Goal: Task Accomplishment & Management: Manage account settings

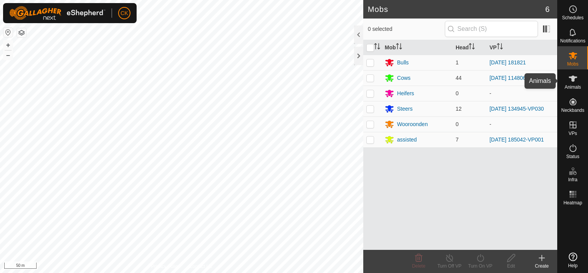
click at [577, 77] on icon at bounding box center [572, 78] width 9 height 9
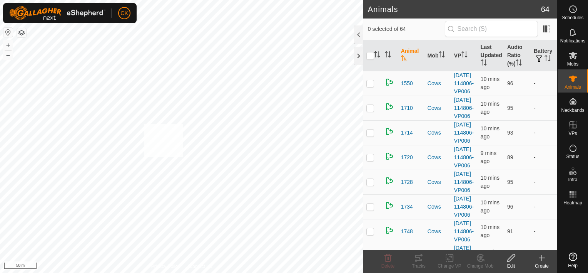
checkbox input "true"
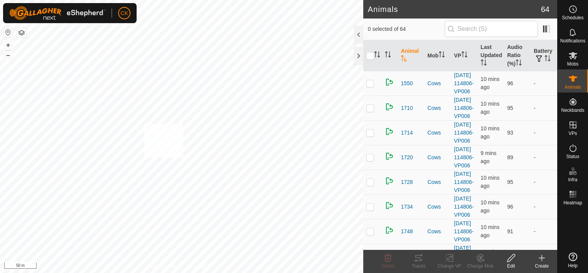
checkbox input "true"
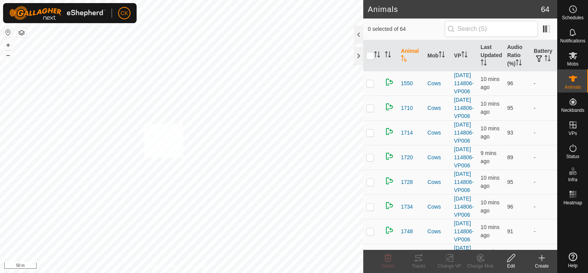
checkbox input "true"
click at [369, 57] on input "checkbox" at bounding box center [370, 56] width 8 height 8
checkbox input "true"
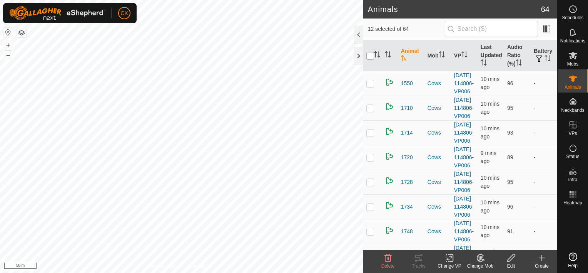
checkbox input "true"
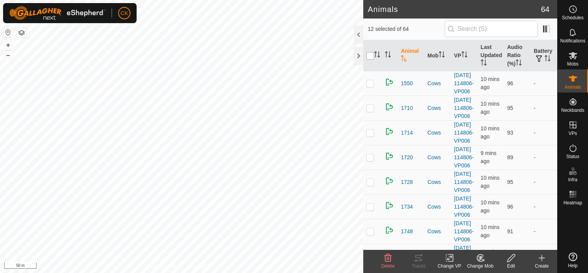
checkbox input "true"
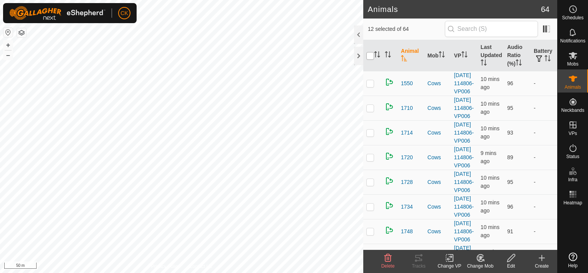
checkbox input "true"
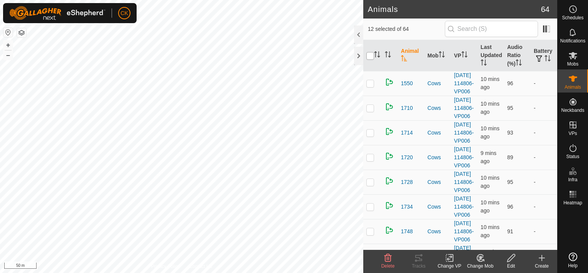
checkbox input "true"
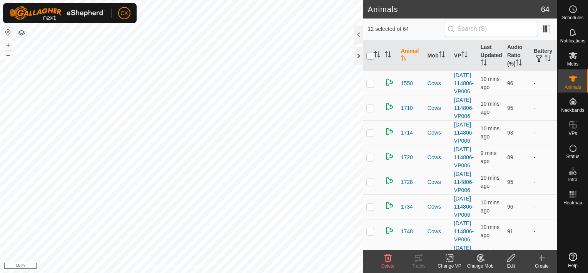
checkbox input "true"
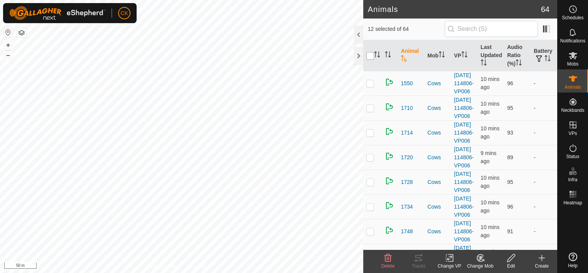
checkbox input "true"
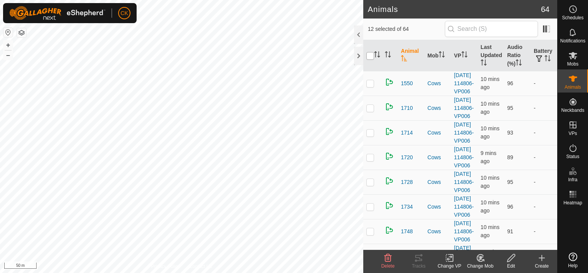
checkbox input "true"
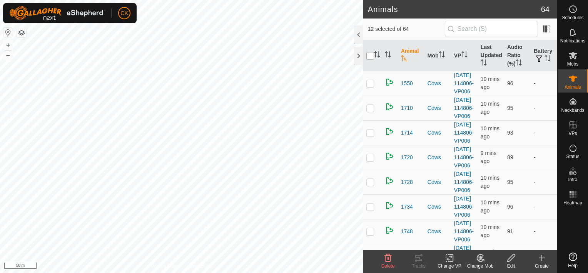
checkbox input "true"
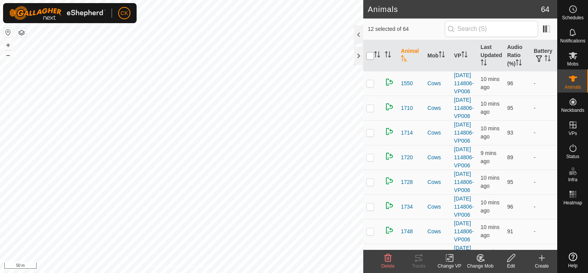
checkbox input "true"
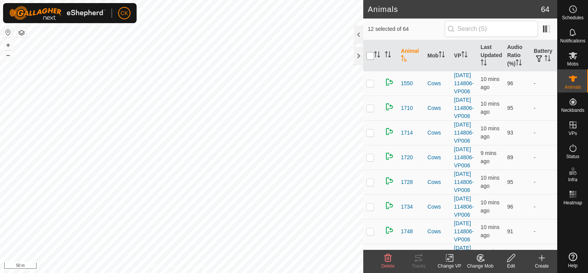
checkbox input "true"
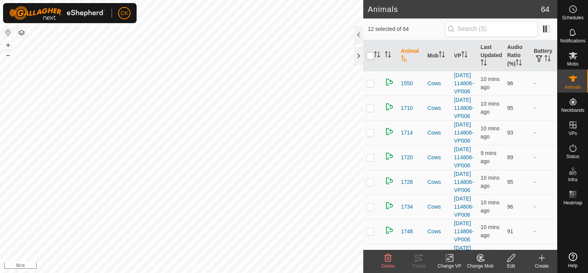
checkbox input "true"
click at [369, 57] on input "checkbox" at bounding box center [370, 56] width 8 height 8
checkbox input "false"
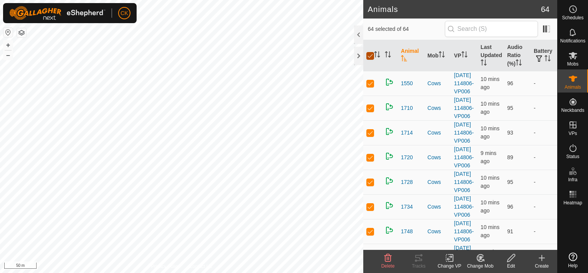
checkbox input "false"
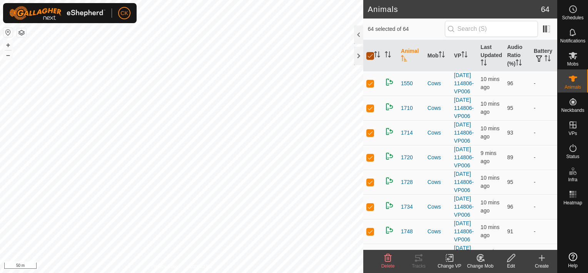
checkbox input "false"
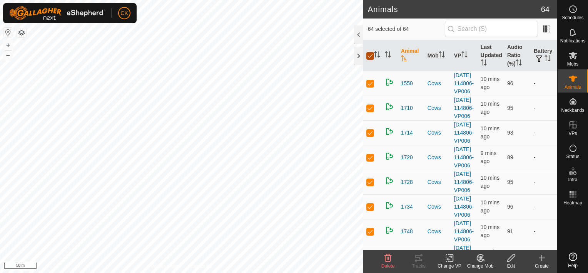
checkbox input "false"
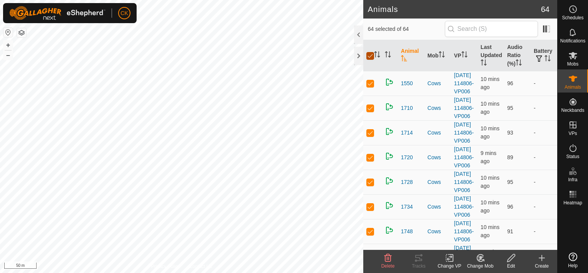
checkbox input "false"
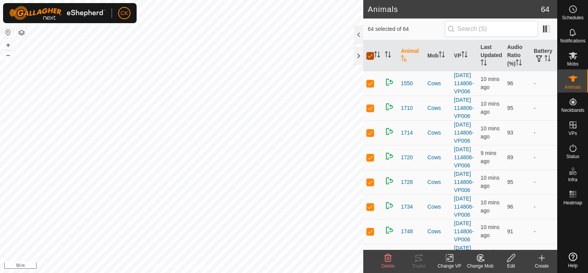
checkbox input "false"
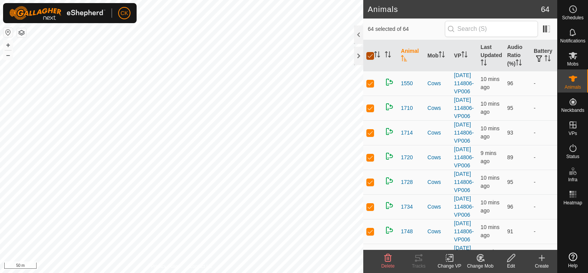
checkbox input "false"
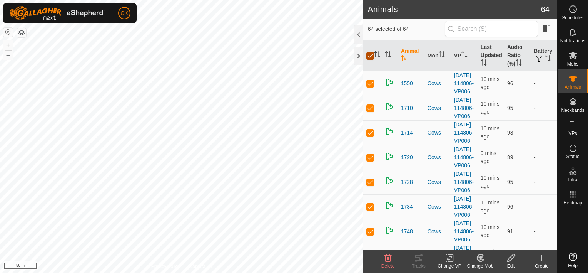
checkbox input "false"
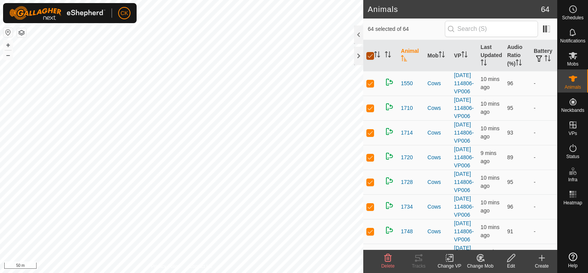
checkbox input "false"
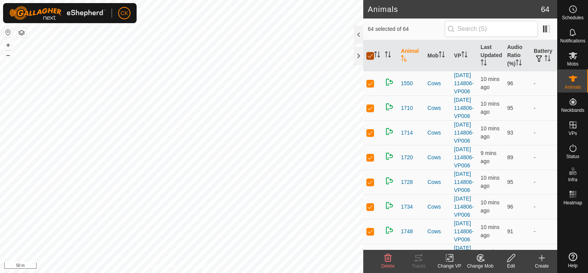
checkbox input "false"
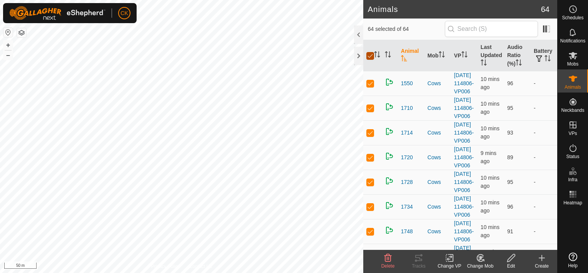
checkbox input "false"
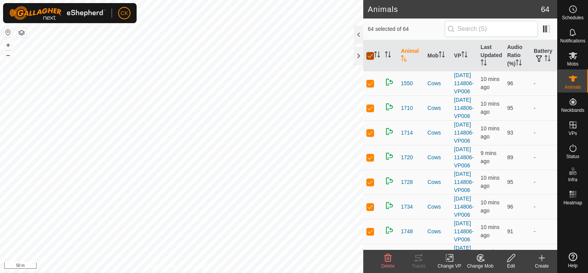
checkbox input "false"
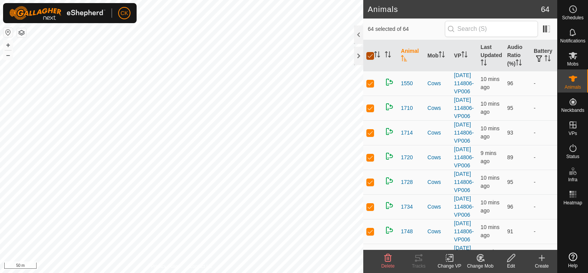
checkbox input "false"
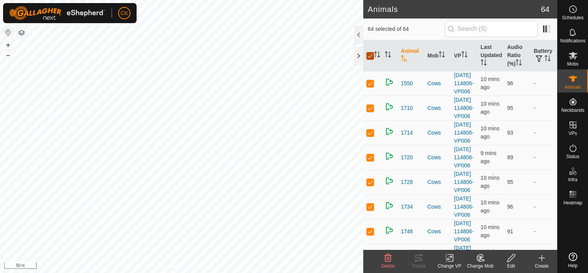
checkbox input "false"
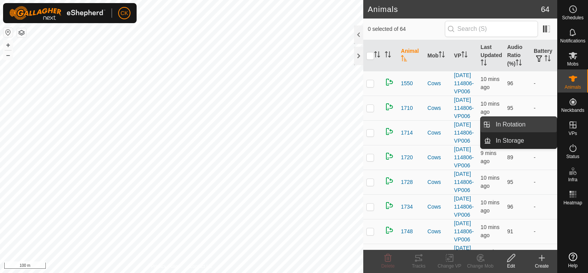
click at [528, 125] on link "In Rotation" at bounding box center [524, 124] width 66 height 15
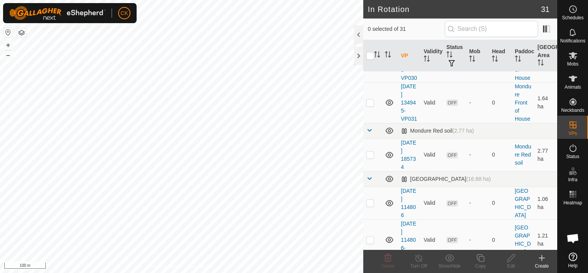
scroll to position [885, 0]
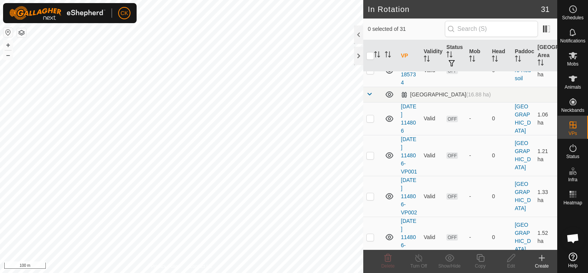
click at [371, 21] on p-checkbox at bounding box center [370, 18] width 8 height 6
checkbox input "true"
click at [479, 257] on icon at bounding box center [481, 258] width 8 height 8
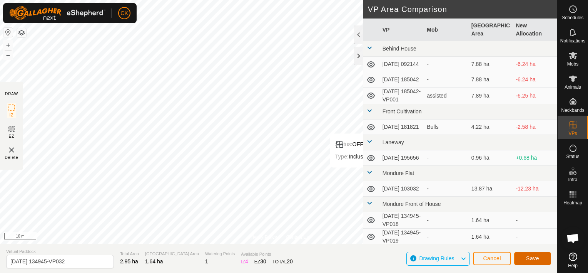
click at [530, 255] on span "Save" at bounding box center [532, 258] width 13 height 6
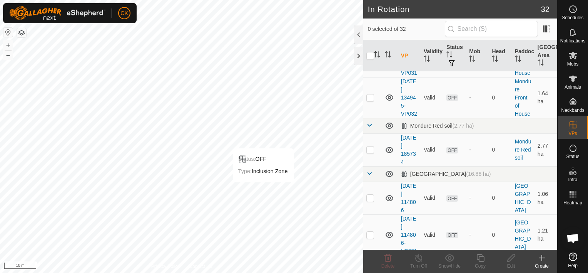
scroll to position [885, 0]
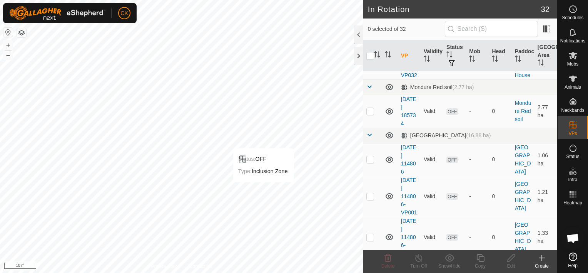
click at [369, 62] on p-checkbox at bounding box center [370, 59] width 8 height 6
checkbox input "true"
click at [480, 258] on icon at bounding box center [481, 257] width 10 height 9
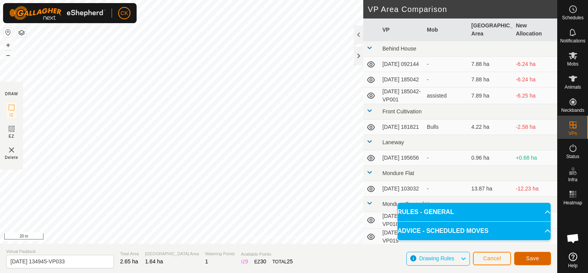
click at [526, 257] on button "Save" at bounding box center [532, 257] width 37 height 13
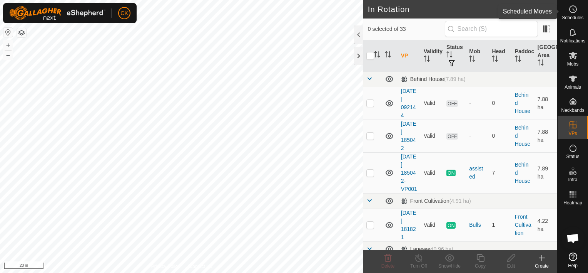
click at [574, 9] on icon at bounding box center [572, 9] width 9 height 9
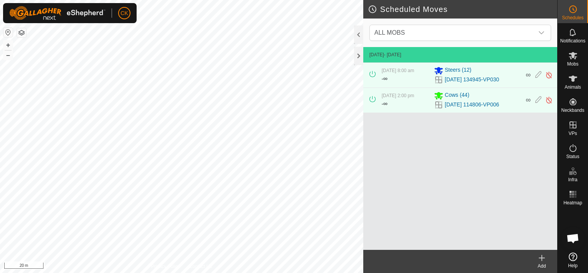
click at [540, 256] on icon at bounding box center [541, 257] width 9 height 9
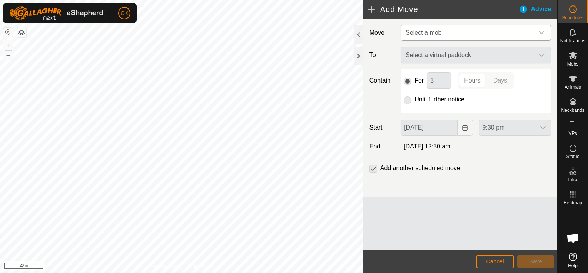
click at [542, 32] on icon "dropdown trigger" at bounding box center [541, 33] width 6 height 6
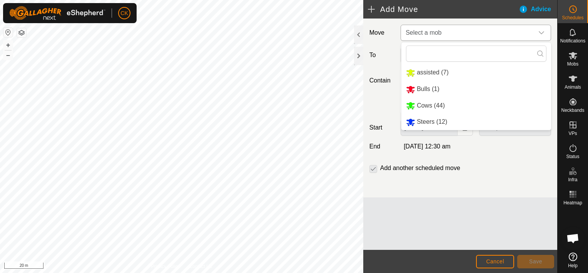
click at [434, 123] on li "Steers (12)" at bounding box center [476, 122] width 150 height 16
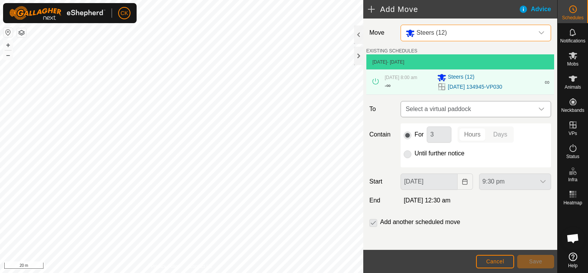
click at [538, 107] on icon "dropdown trigger" at bounding box center [541, 109] width 6 height 6
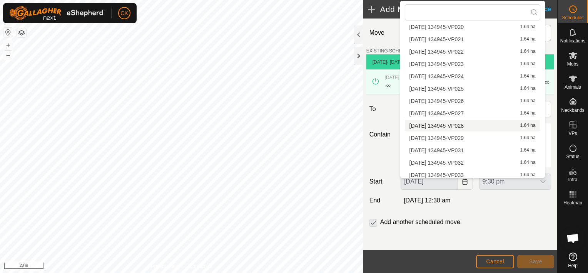
scroll to position [48, 0]
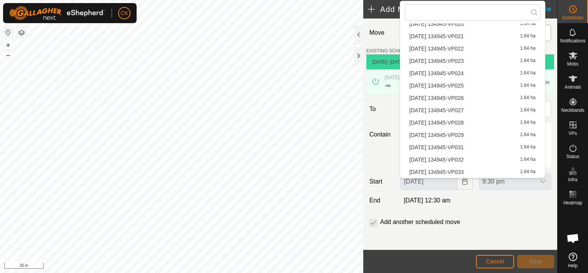
click at [469, 146] on li "[DATE] 134945-VP031 1.64 ha" at bounding box center [472, 147] width 135 height 12
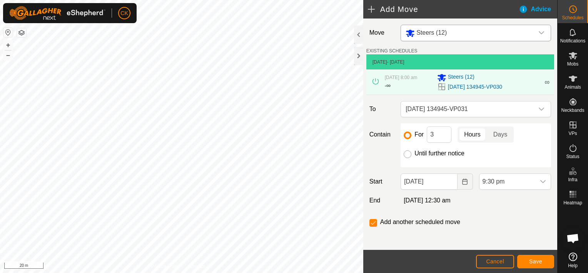
click at [406, 154] on input "Until further notice" at bounding box center [408, 154] width 8 height 8
radio input "true"
checkbox input "false"
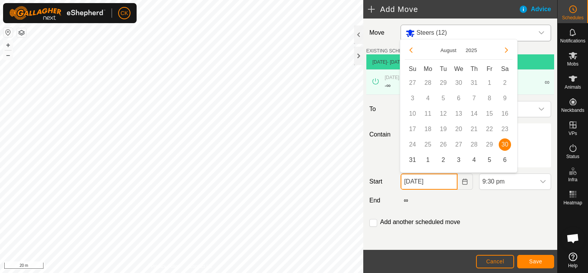
click at [442, 183] on input "[DATE]" at bounding box center [429, 181] width 57 height 16
click at [412, 161] on span "31" at bounding box center [412, 160] width 12 height 12
type input "[DATE]"
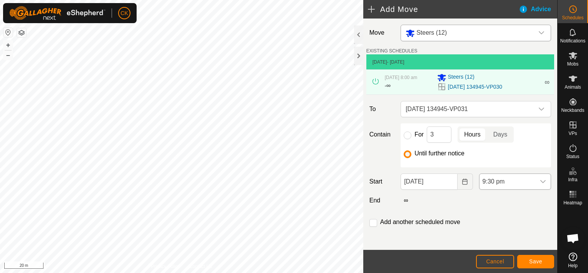
click at [535, 179] on div "dropdown trigger" at bounding box center [542, 181] width 15 height 15
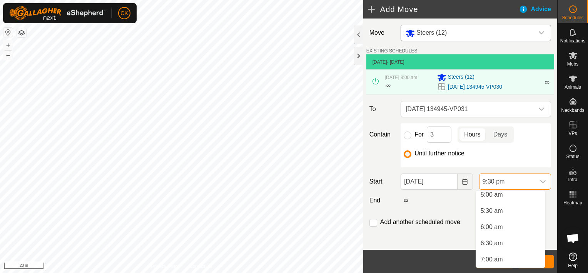
scroll to position [162, 0]
click at [491, 198] on li "5:00 am" at bounding box center [510, 197] width 69 height 15
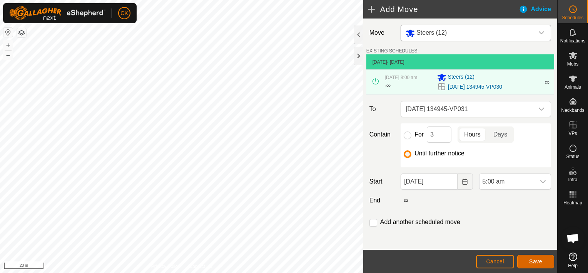
click at [541, 259] on span "Save" at bounding box center [535, 261] width 13 height 6
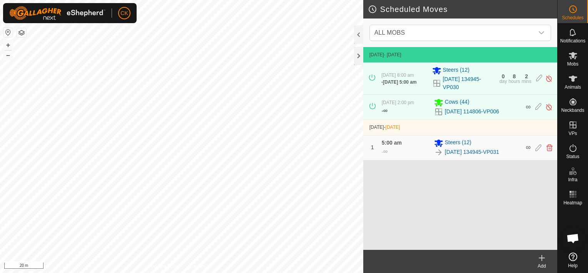
click at [543, 254] on icon at bounding box center [541, 257] width 9 height 9
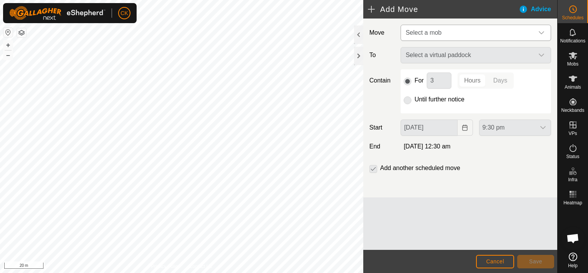
click at [539, 32] on icon "dropdown trigger" at bounding box center [541, 33] width 6 height 6
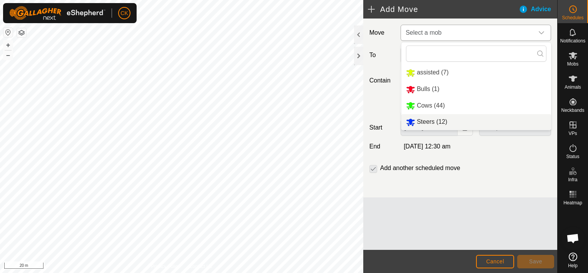
click at [432, 120] on li "Steers (12)" at bounding box center [476, 122] width 150 height 16
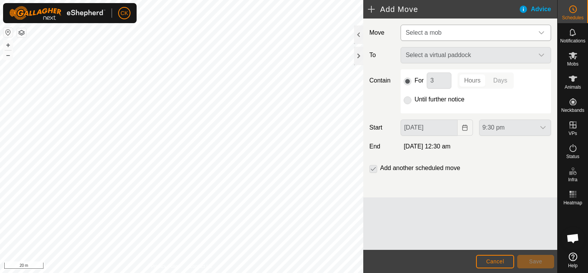
type input "[DATE]"
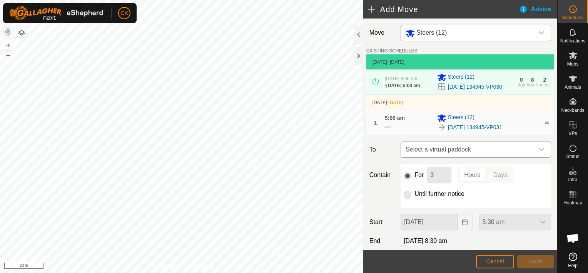
click at [538, 152] on icon "dropdown trigger" at bounding box center [541, 149] width 6 height 6
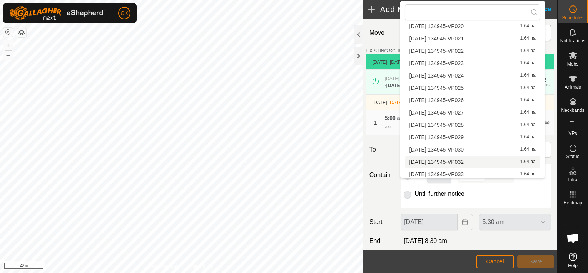
scroll to position [48, 0]
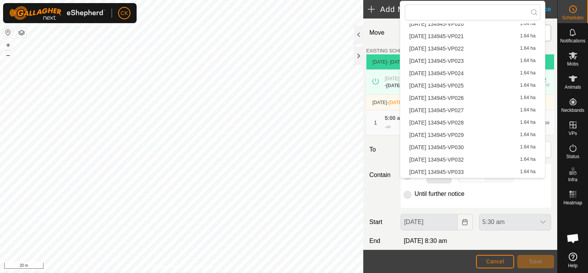
click at [470, 158] on li "[DATE] 134945-VP032 1.64 ha" at bounding box center [472, 160] width 135 height 12
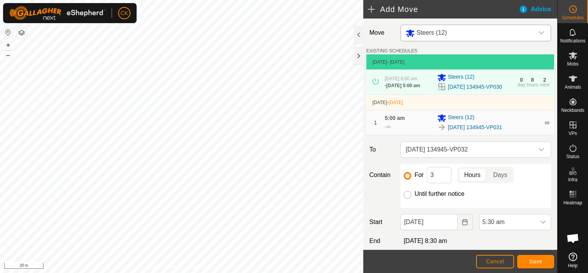
click at [406, 198] on input "Until further notice" at bounding box center [408, 195] width 8 height 8
radio input "true"
checkbox input "false"
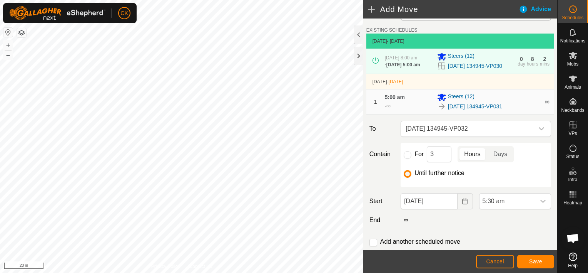
scroll to position [48, 0]
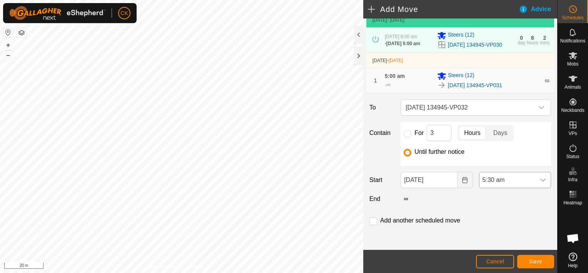
click at [540, 177] on icon "dropdown trigger" at bounding box center [543, 180] width 6 height 6
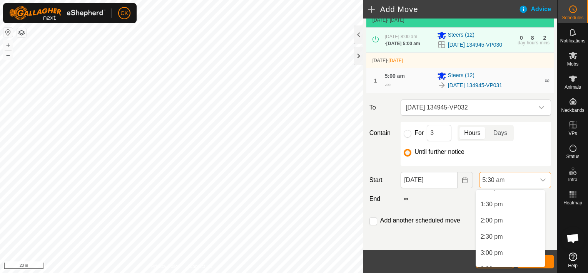
scroll to position [441, 0]
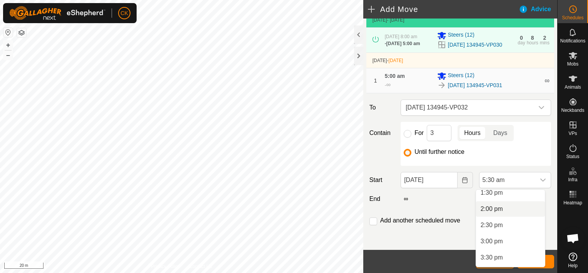
click at [496, 208] on li "2:00 pm" at bounding box center [510, 208] width 69 height 15
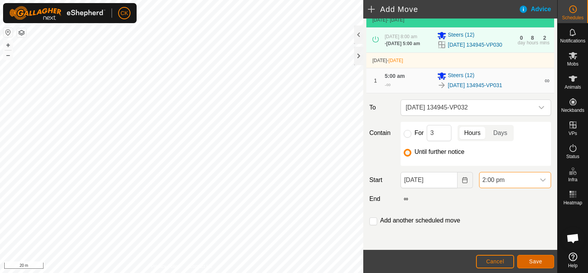
click at [533, 260] on span "Save" at bounding box center [535, 261] width 13 height 6
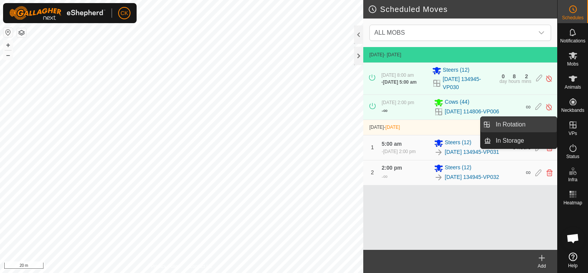
click at [533, 123] on link "In Rotation" at bounding box center [524, 124] width 66 height 15
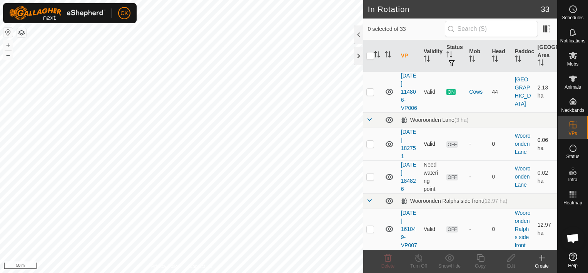
scroll to position [1348, 0]
click at [368, 95] on p-checkbox at bounding box center [370, 92] width 8 height 6
checkbox input "true"
click at [477, 255] on icon at bounding box center [481, 258] width 8 height 8
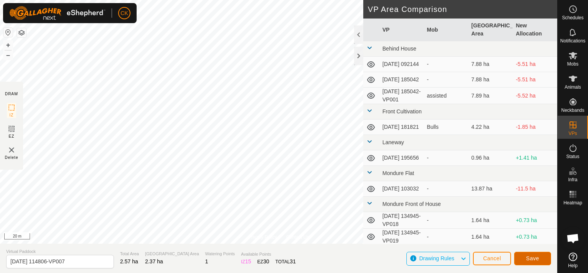
click at [531, 258] on span "Save" at bounding box center [532, 258] width 13 height 6
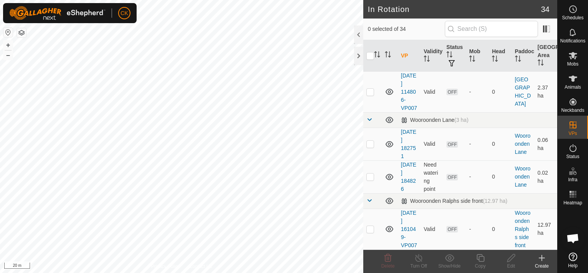
scroll to position [1424, 0]
click at [369, 95] on p-checkbox at bounding box center [370, 92] width 8 height 6
checkbox input "true"
click at [482, 258] on icon at bounding box center [481, 257] width 10 height 9
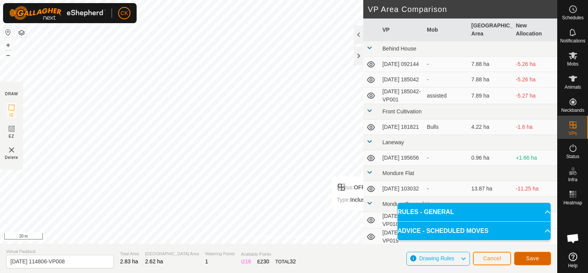
click at [518, 254] on button "Save" at bounding box center [532, 257] width 37 height 13
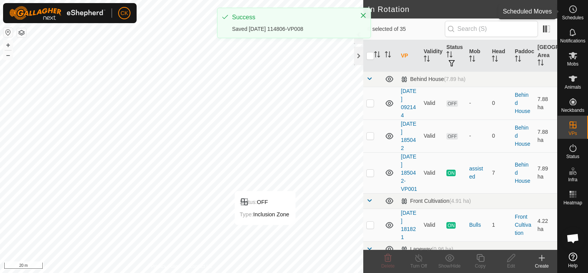
click at [572, 7] on icon at bounding box center [572, 9] width 9 height 9
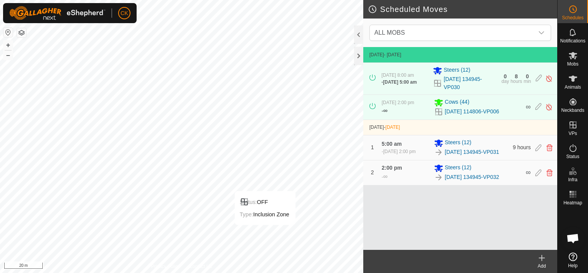
click at [540, 257] on icon at bounding box center [541, 257] width 9 height 9
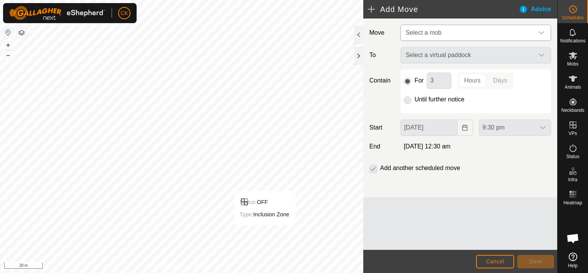
click at [542, 31] on icon "dropdown trigger" at bounding box center [541, 33] width 6 height 6
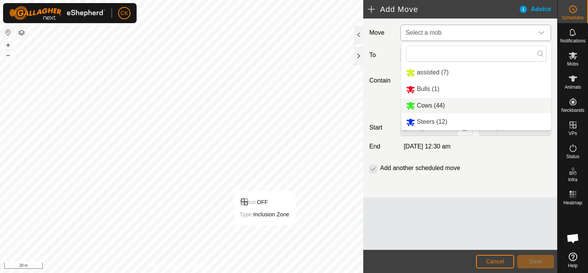
click at [426, 105] on li "Cows (44)" at bounding box center [476, 106] width 150 height 16
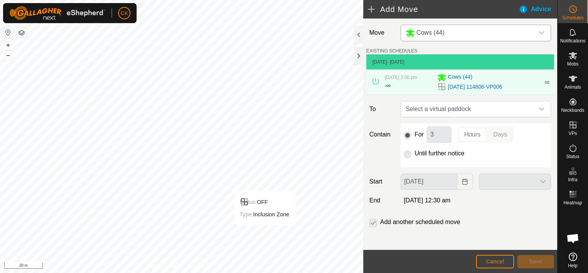
click at [538, 108] on icon "dropdown trigger" at bounding box center [541, 109] width 6 height 6
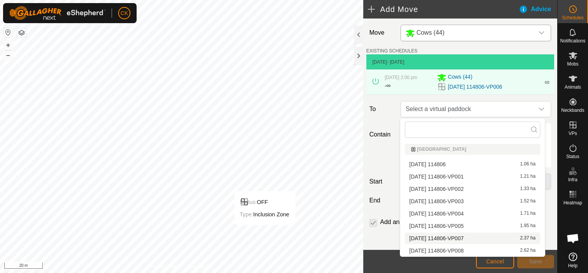
click at [471, 235] on li "[DATE] 114806-VP007 2.37 ha" at bounding box center [472, 238] width 135 height 12
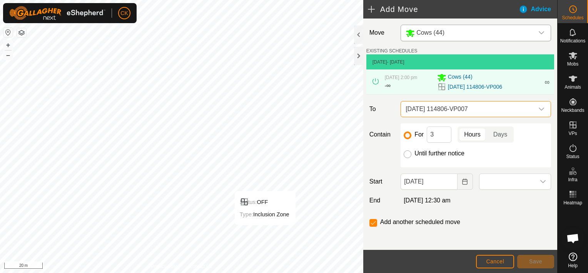
click at [405, 153] on input "Until further notice" at bounding box center [408, 154] width 8 height 8
radio input "true"
checkbox input "false"
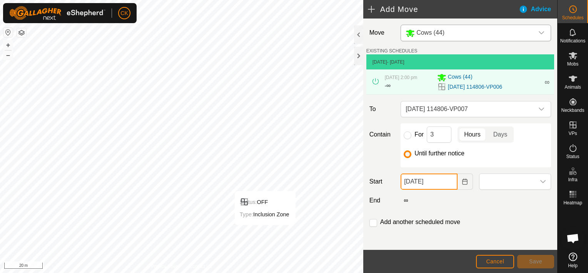
click at [449, 185] on input "[DATE]" at bounding box center [429, 181] width 57 height 16
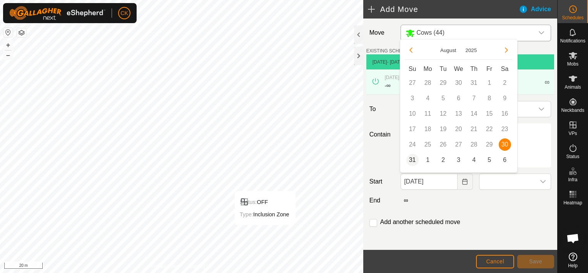
click at [410, 157] on span "31" at bounding box center [412, 160] width 12 height 12
type input "[DATE]"
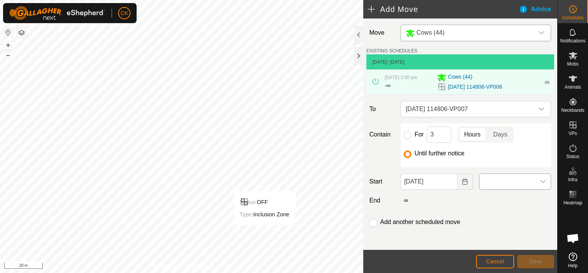
click at [540, 179] on icon "dropdown trigger" at bounding box center [543, 181] width 6 height 6
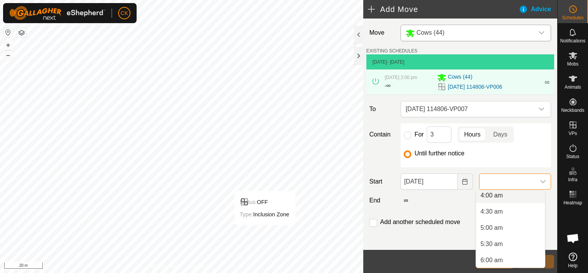
scroll to position [154, 0]
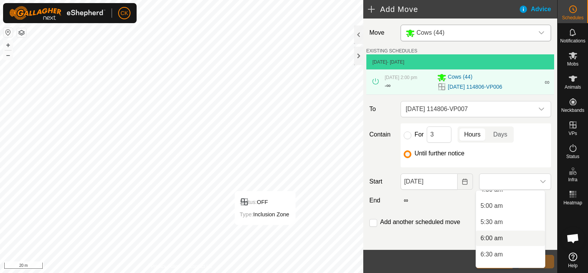
click at [491, 237] on li "6:00 am" at bounding box center [510, 237] width 69 height 15
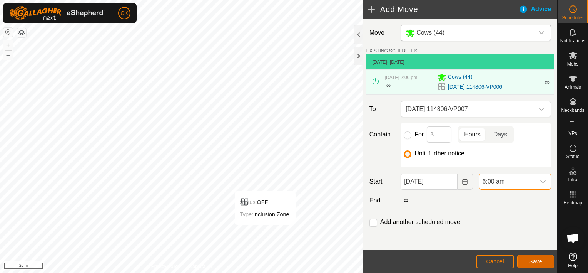
click at [532, 261] on span "Save" at bounding box center [535, 261] width 13 height 6
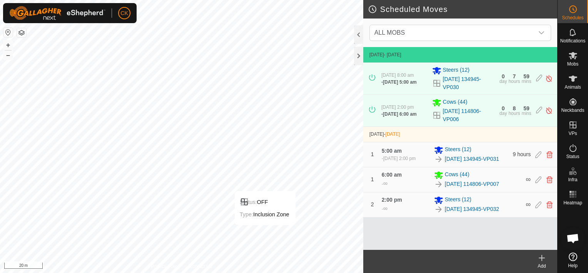
click at [542, 257] on icon at bounding box center [541, 257] width 5 height 0
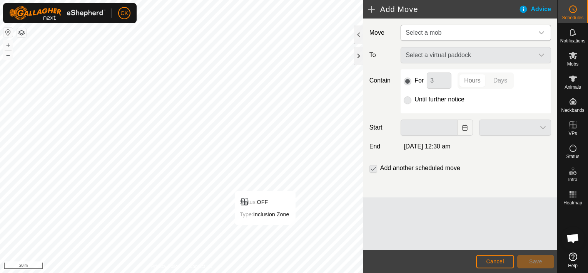
click at [543, 30] on icon "dropdown trigger" at bounding box center [541, 33] width 6 height 6
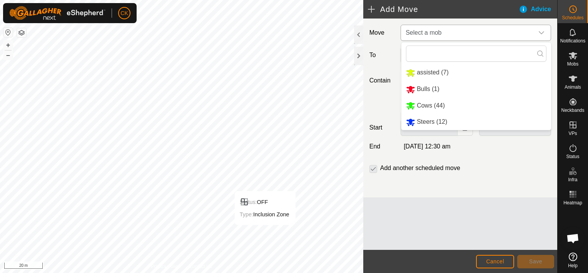
click at [434, 103] on li "Cows (44)" at bounding box center [476, 106] width 150 height 16
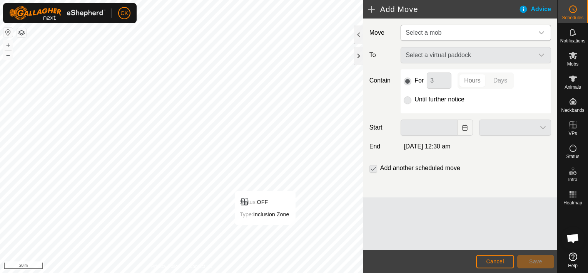
type input "[DATE]"
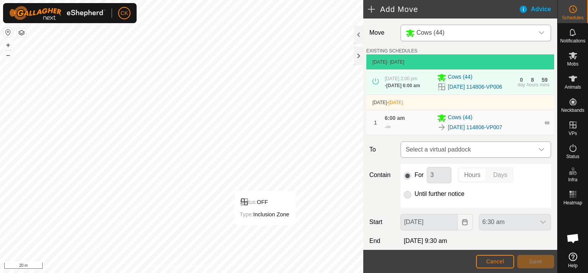
click at [538, 152] on icon "dropdown trigger" at bounding box center [541, 149] width 6 height 6
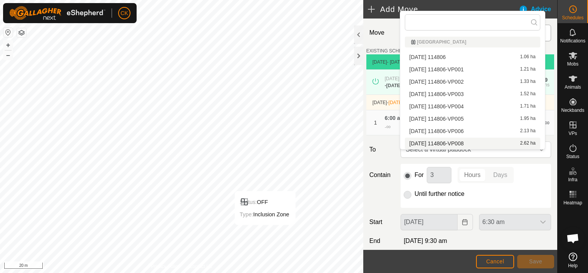
click at [471, 142] on li "[DATE] 114806-VP008 2.62 ha" at bounding box center [472, 143] width 135 height 12
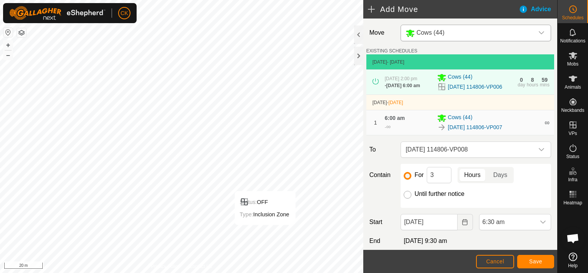
click at [407, 198] on input "Until further notice" at bounding box center [408, 195] width 8 height 8
radio input "true"
checkbox input "false"
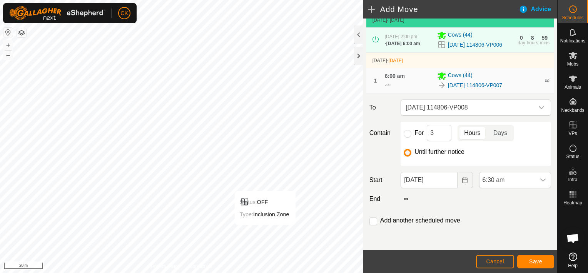
scroll to position [48, 0]
click at [540, 177] on icon "dropdown trigger" at bounding box center [543, 180] width 6 height 6
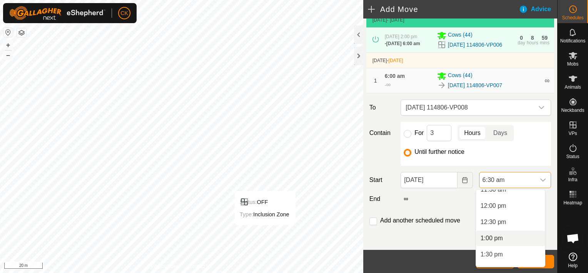
scroll to position [418, 0]
click at [483, 229] on li "2:00 pm" at bounding box center [510, 231] width 69 height 15
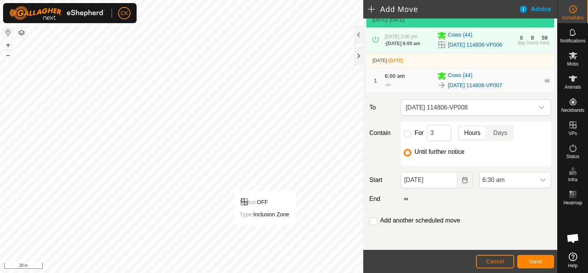
scroll to position [210, 0]
click at [539, 260] on span "Save" at bounding box center [535, 261] width 13 height 6
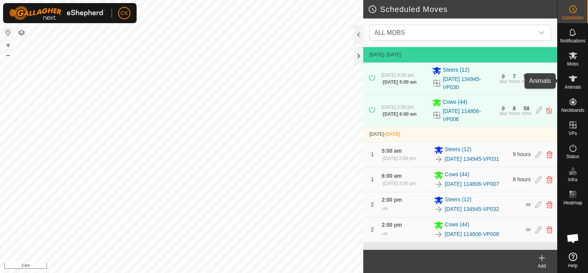
click at [573, 77] on icon at bounding box center [573, 78] width 8 height 6
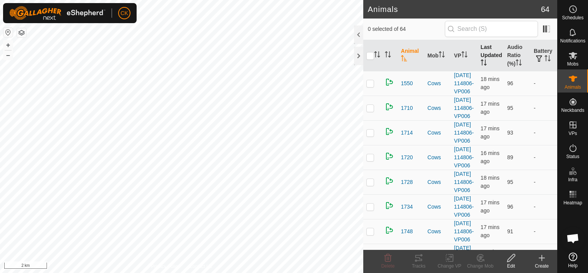
click at [483, 51] on th "Last Updated" at bounding box center [491, 55] width 27 height 31
click at [510, 51] on th "Audio Ratio (%)" at bounding box center [517, 55] width 27 height 31
click at [510, 52] on th "Audio Ratio (%)" at bounding box center [517, 55] width 27 height 31
click at [356, 59] on div at bounding box center [358, 56] width 9 height 18
